Goal: Navigation & Orientation: Find specific page/section

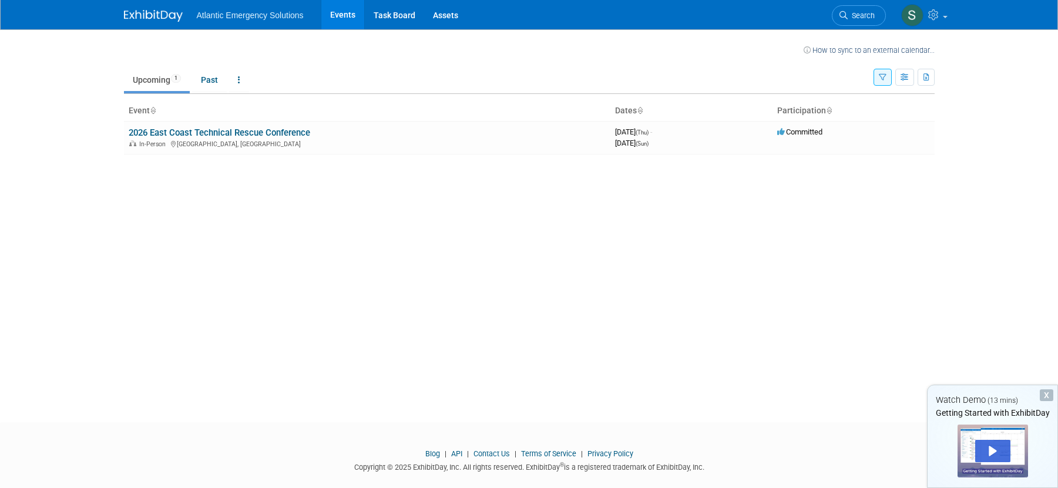
click at [362, 243] on div "How to sync to an external calendar... New Event Duplicate Event Warning There …" at bounding box center [529, 215] width 828 height 372
click at [781, 241] on div "How to sync to an external calendar... New Event Duplicate Event Warning There …" at bounding box center [529, 215] width 828 height 372
click at [198, 132] on link "2026 East Coast Technical Rescue Conference" at bounding box center [220, 132] width 182 height 11
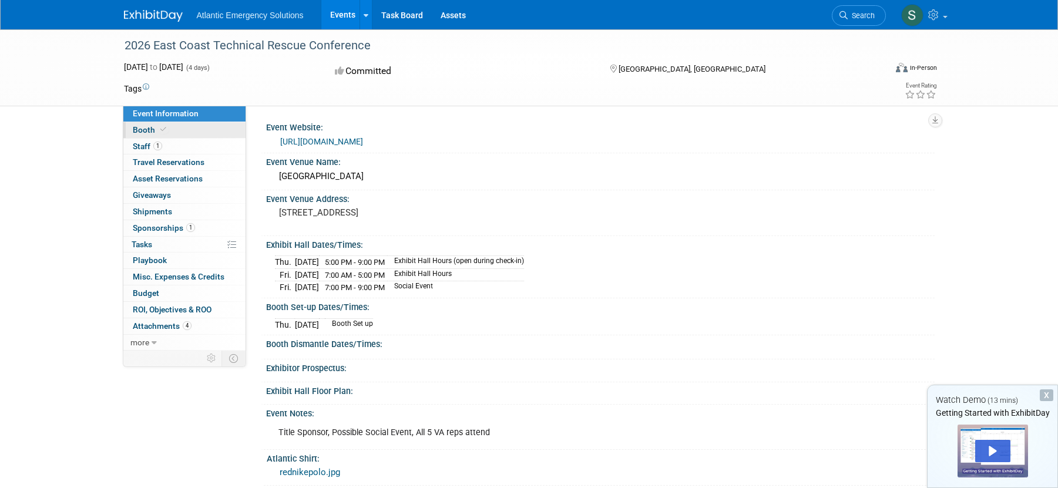
click at [143, 133] on span "Booth" at bounding box center [151, 129] width 36 height 9
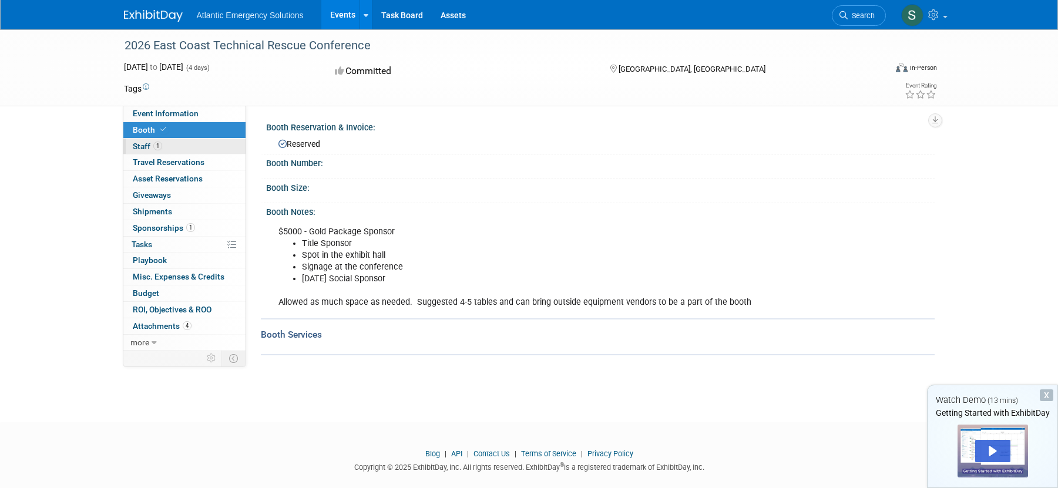
click at [141, 147] on span "Staff 1" at bounding box center [147, 146] width 29 height 9
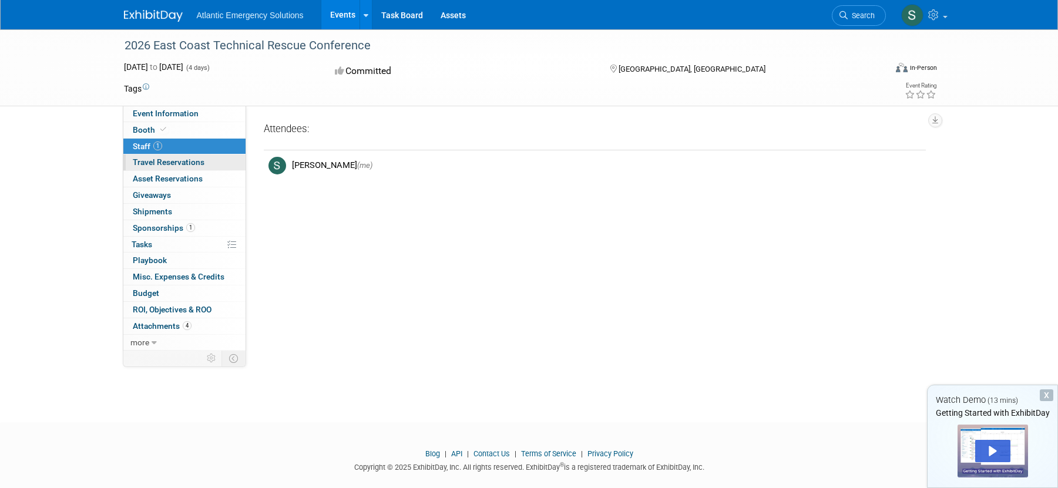
click at [144, 160] on span "Travel Reservations 0" at bounding box center [169, 161] width 72 height 9
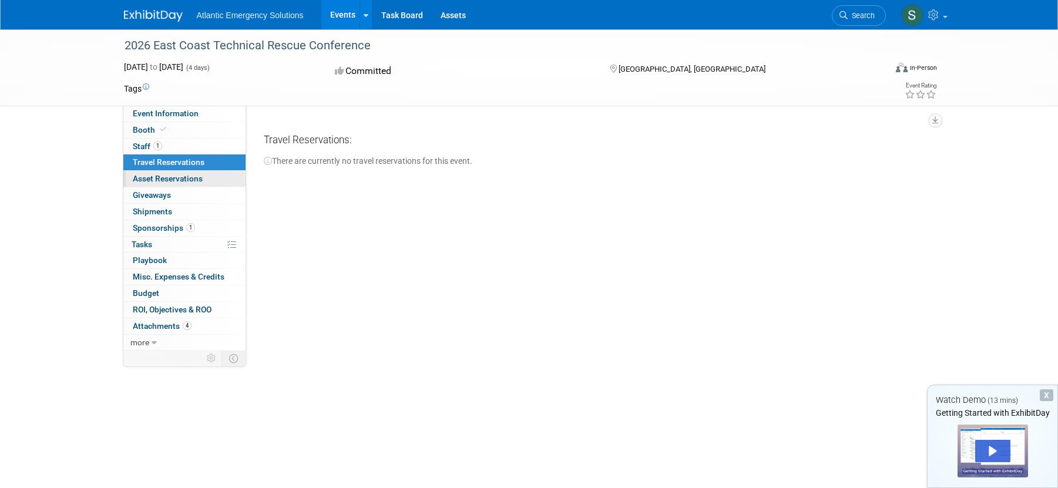
click at [143, 174] on span "Asset Reservations 0" at bounding box center [168, 178] width 70 height 9
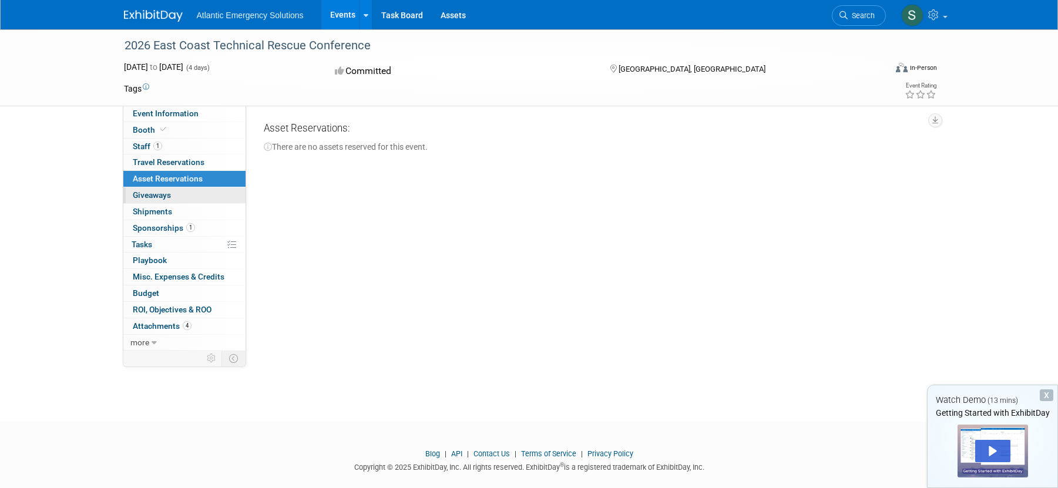
click at [148, 197] on span "Giveaways 0" at bounding box center [152, 194] width 38 height 9
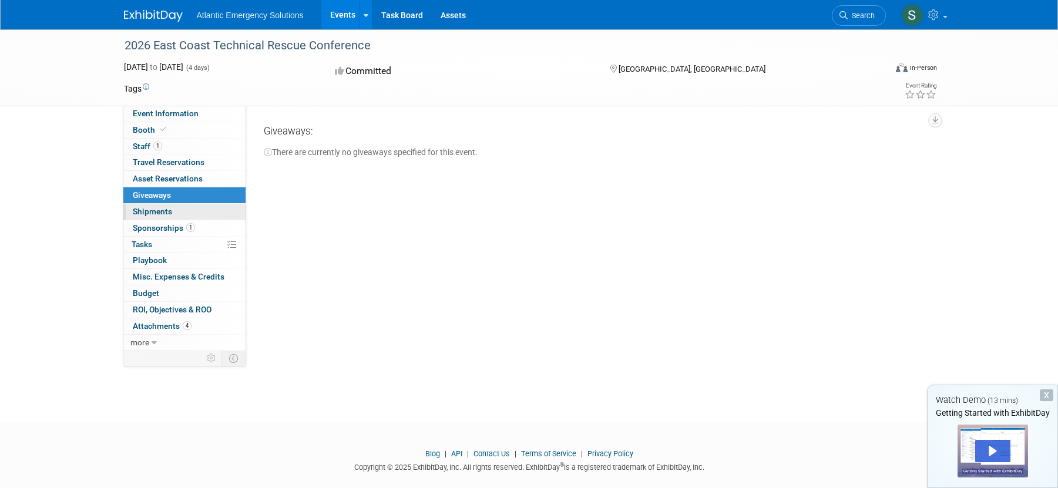
click at [149, 211] on span "Shipments 0" at bounding box center [152, 211] width 39 height 9
click at [149, 232] on span "Sponsorships 1" at bounding box center [164, 227] width 62 height 9
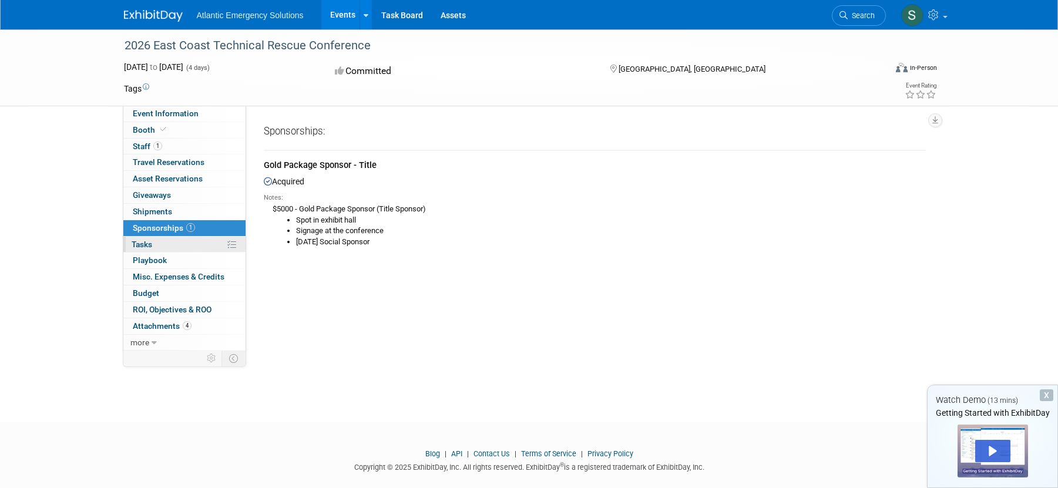
click at [152, 246] on span "Tasks 0%" at bounding box center [142, 244] width 21 height 9
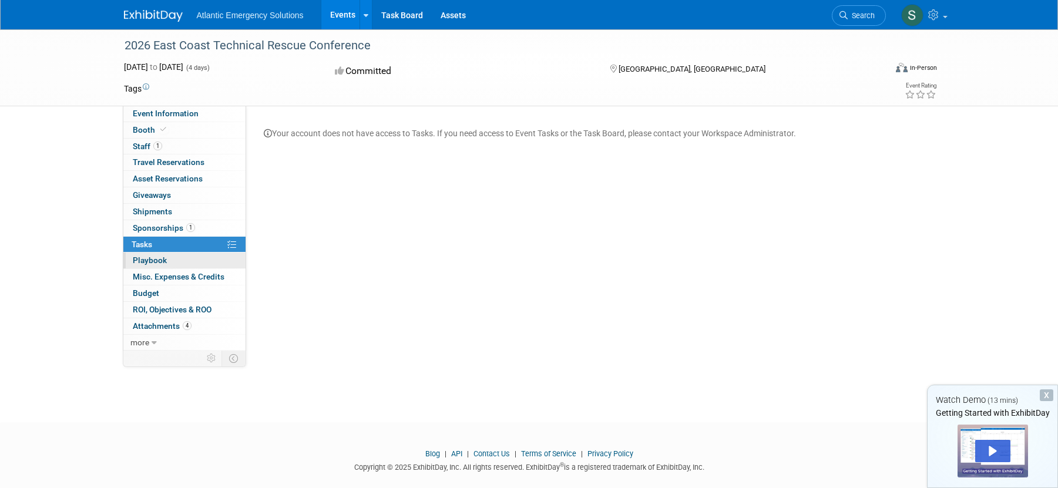
click at [152, 261] on span "Playbook 0" at bounding box center [150, 260] width 34 height 9
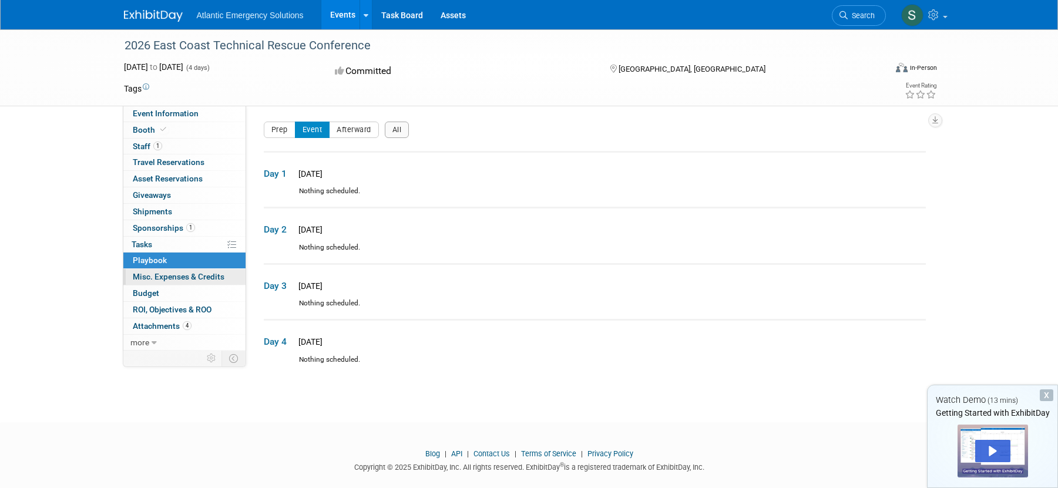
click at [157, 278] on span "Misc. Expenses & Credits 0" at bounding box center [179, 276] width 92 height 9
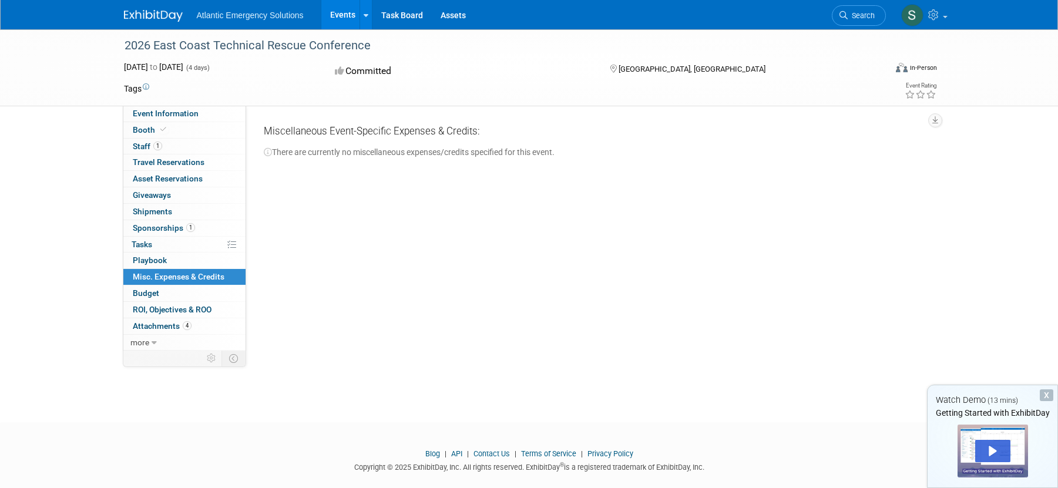
click at [152, 295] on span "Budget" at bounding box center [146, 292] width 26 height 9
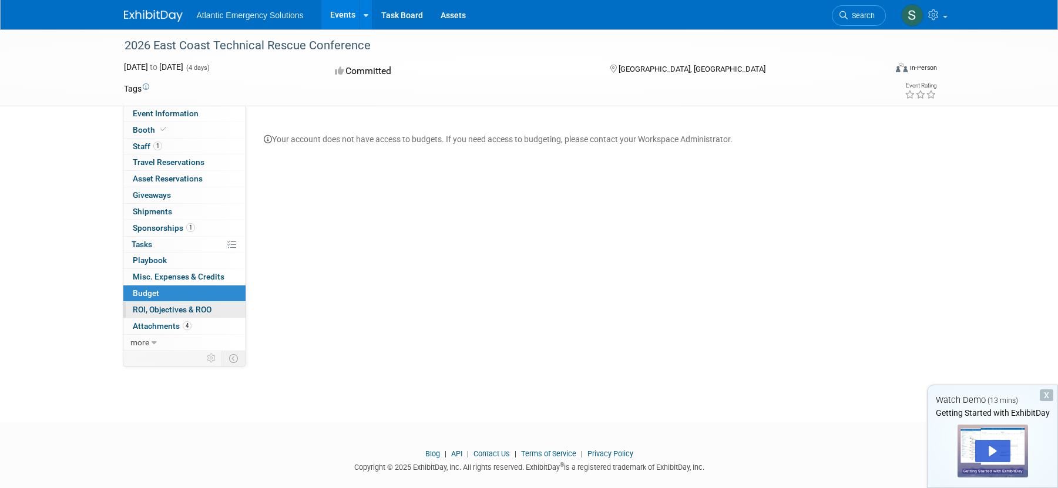
click at [154, 307] on span "ROI, Objectives & ROO 0" at bounding box center [172, 309] width 79 height 9
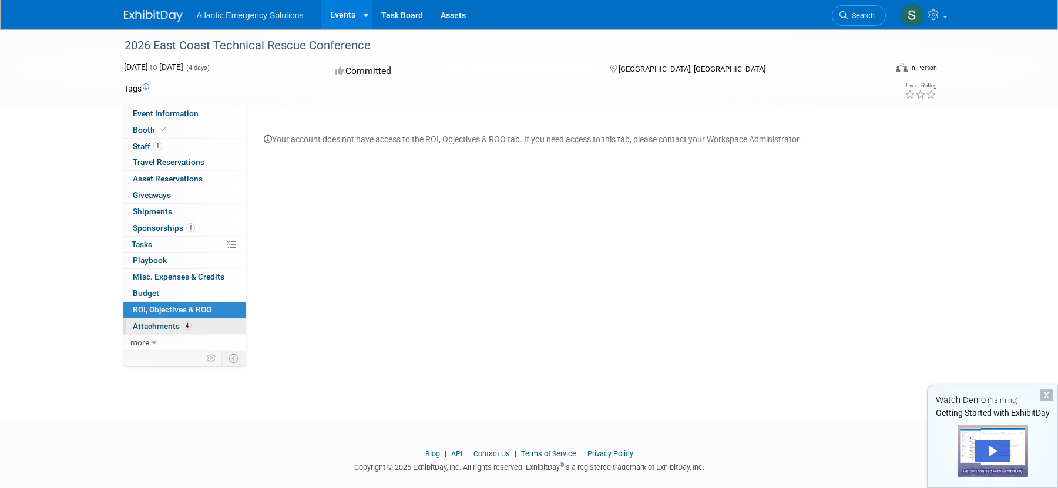
click at [155, 327] on span "Attachments 4" at bounding box center [162, 325] width 59 height 9
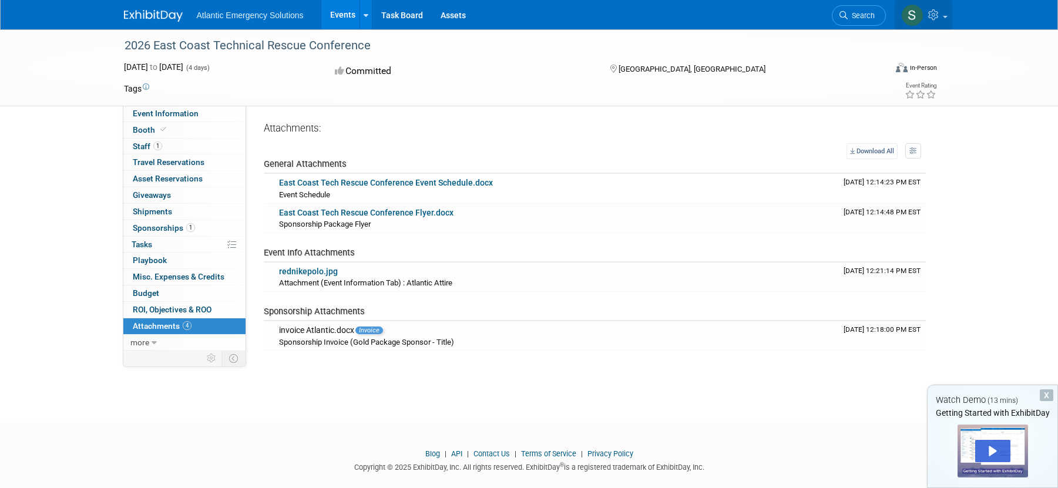
click at [941, 11] on icon at bounding box center [935, 14] width 14 height 11
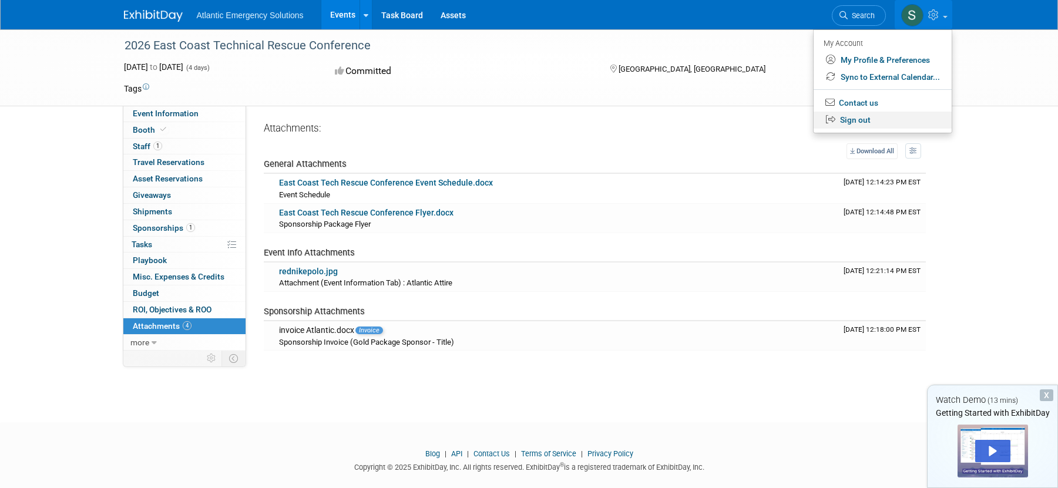
click at [863, 122] on link "Sign out" at bounding box center [883, 120] width 138 height 17
